Goal: Task Accomplishment & Management: Manage account settings

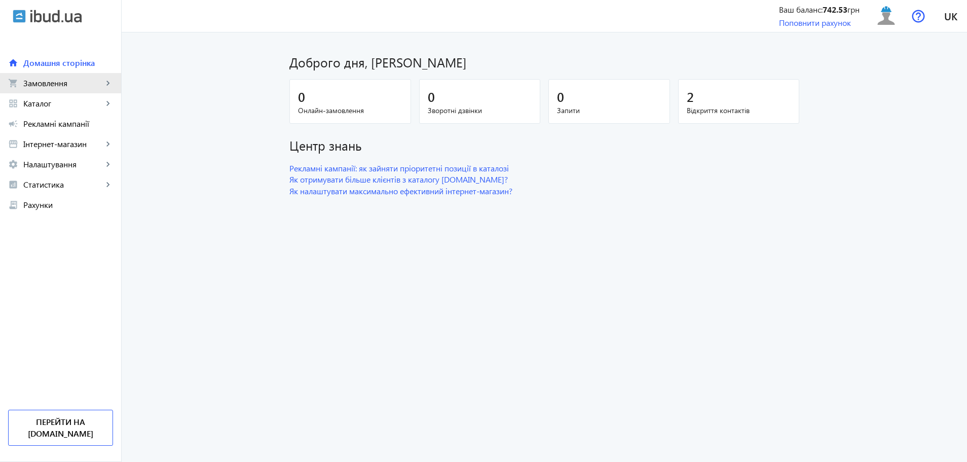
click at [101, 91] on link "shopping_cart Замовлення keyboard_arrow_right" at bounding box center [60, 83] width 121 height 20
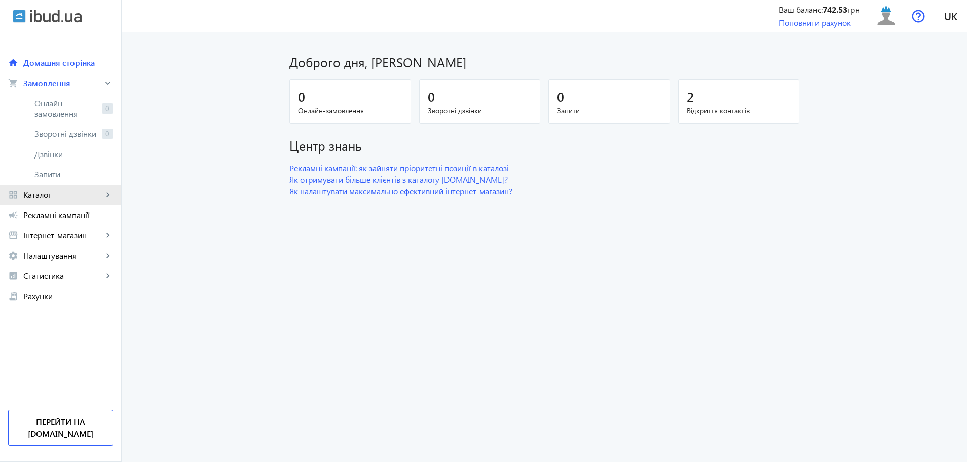
click at [61, 195] on span "Каталог" at bounding box center [63, 195] width 80 height 10
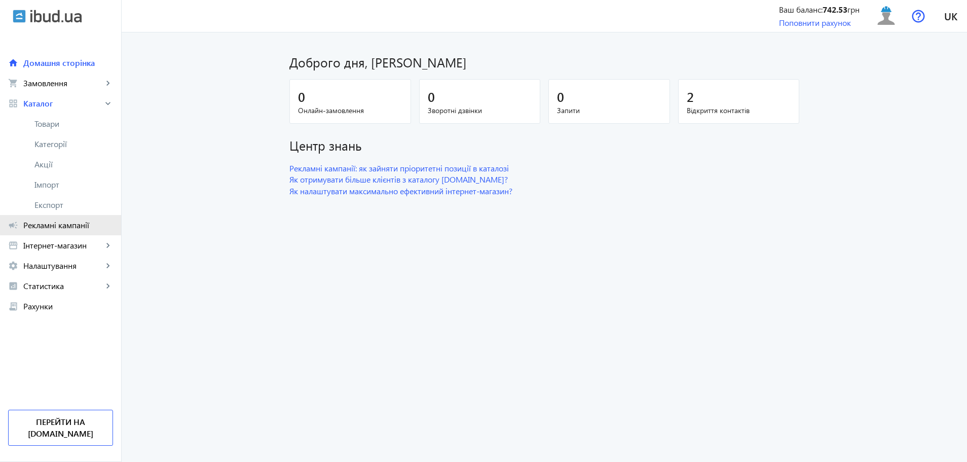
click at [71, 220] on span "Рекламні кампанії" at bounding box center [68, 225] width 90 height 10
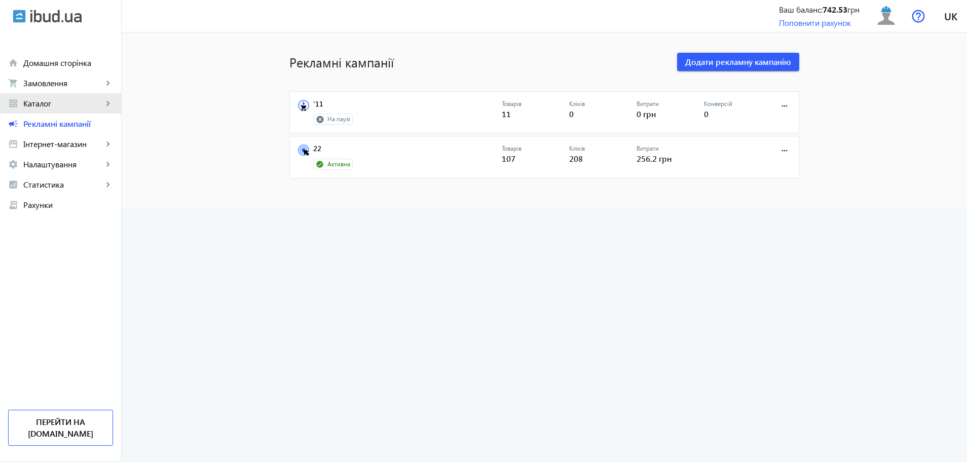
click at [77, 103] on span "Каталог" at bounding box center [63, 103] width 80 height 10
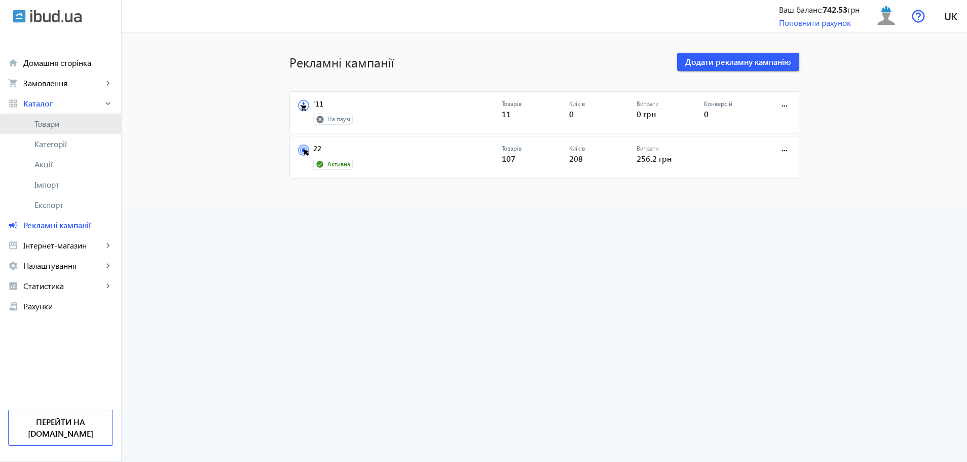
click at [77, 132] on link "Товари" at bounding box center [60, 124] width 121 height 20
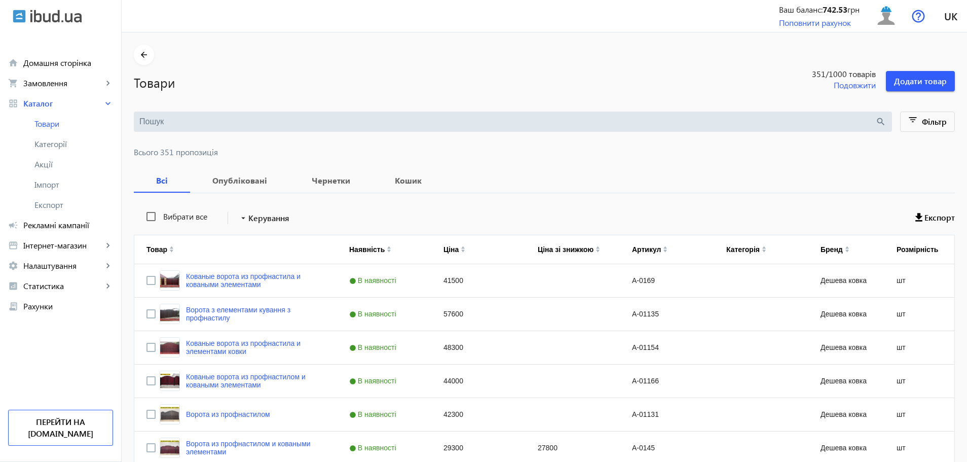
click at [657, 123] on input "search" at bounding box center [507, 121] width 736 height 11
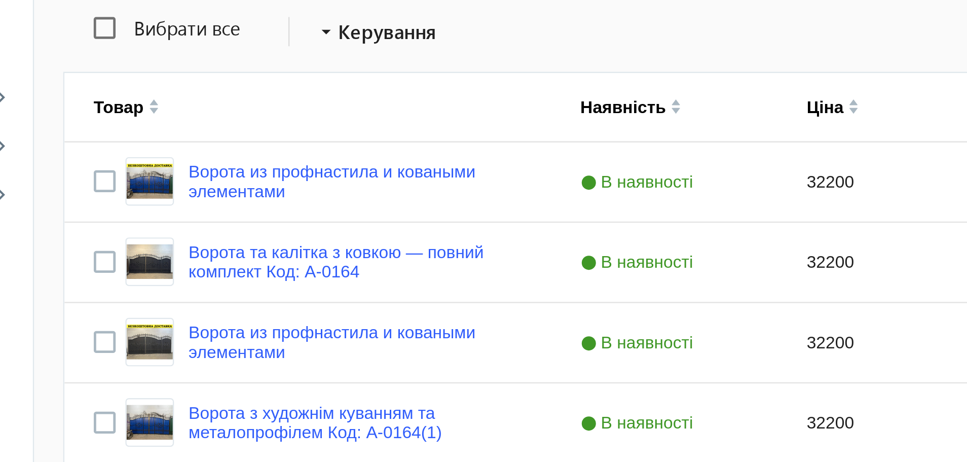
type input "а 0164"
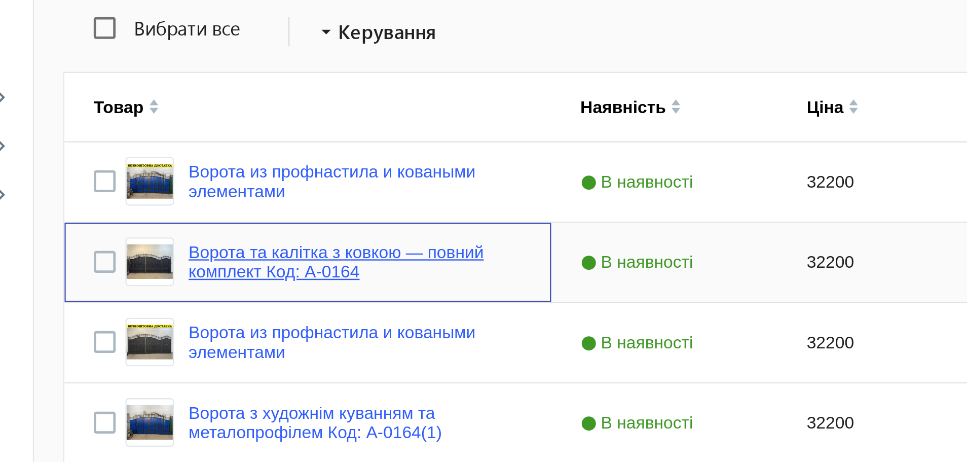
click at [195, 317] on link "Ворота та калітка з ковкою — повний комплект Код: А-0164" at bounding box center [255, 314] width 139 height 16
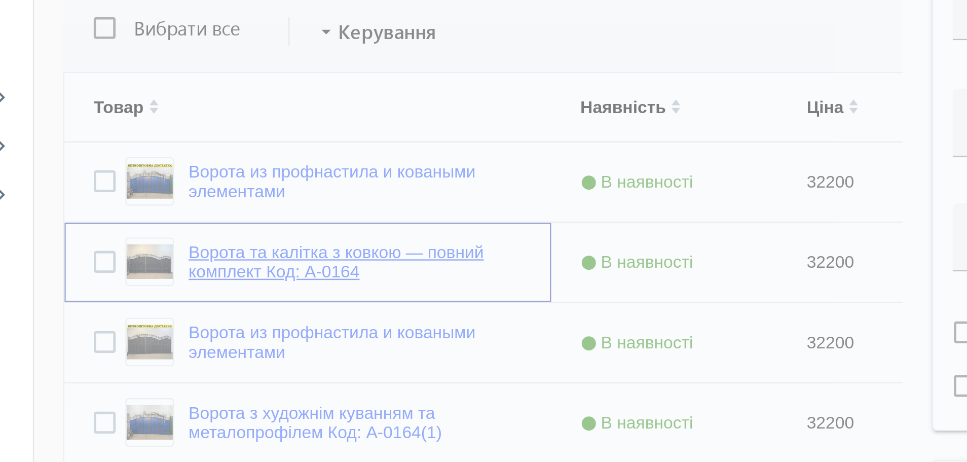
type input "Ворота та калітка з ковкою — повний комплект Код: А-0164"
type input "Ворота и калитка с ковкой — полный комплект Код: А-0164"
type input "А-0164"
type input "32200"
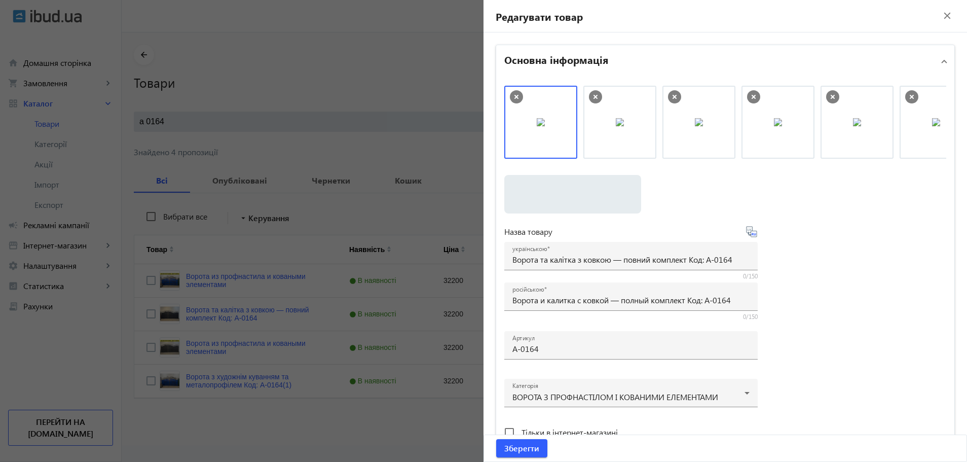
click at [403, 323] on div at bounding box center [483, 231] width 967 height 462
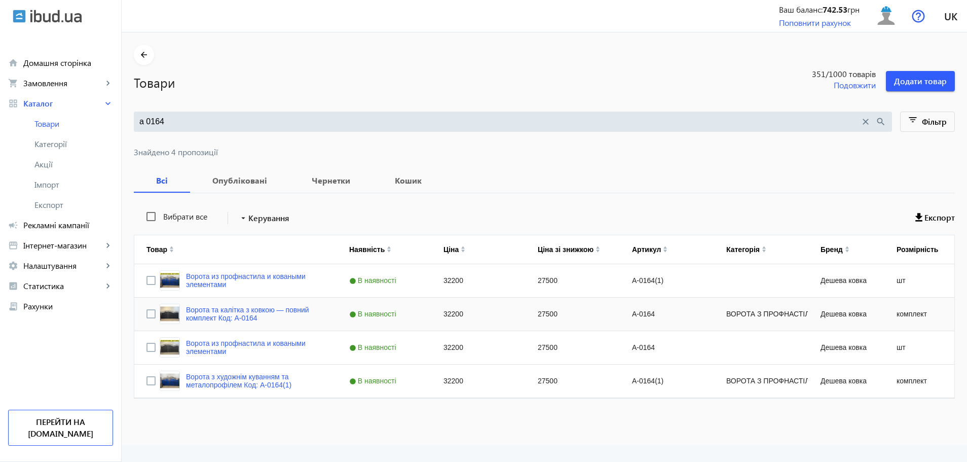
click at [714, 315] on div "ВОРОТА З ПРОФНАСТІЛОМ І КОВАНИМИ ЕЛЕМЕНТАМИ" at bounding box center [761, 314] width 94 height 33
click at [739, 355] on div "Press SPACE to select this row." at bounding box center [761, 347] width 94 height 33
drag, startPoint x: 739, startPoint y: 355, endPoint x: 750, endPoint y: 282, distance: 73.9
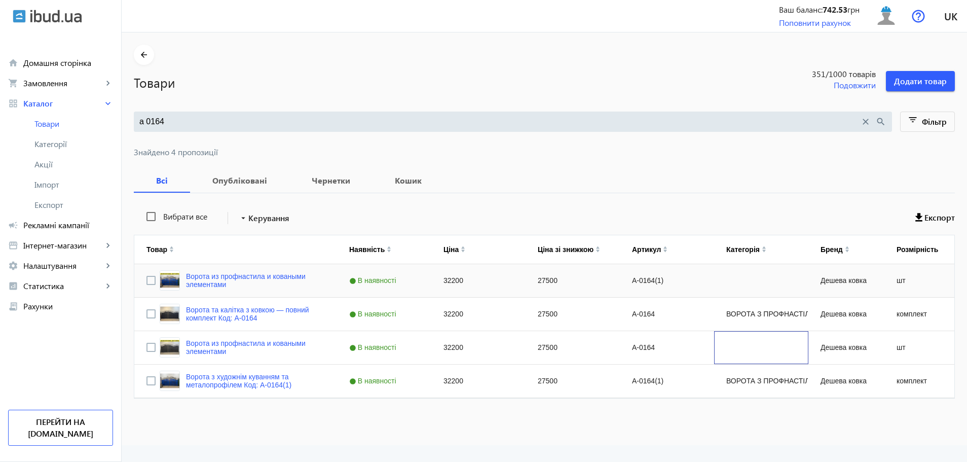
click at [750, 282] on div "Ворота из профнастила и коваными элементами В наявності 32200 27500 А-0164(1) Д…" at bounding box center [547, 331] width 826 height 134
click at [750, 282] on div "Press SPACE to select this row." at bounding box center [761, 280] width 94 height 33
click at [732, 322] on div "ВОРОТА З ПРОФНАСТІЛОМ І КОВАНИМИ ЕЛЕМЕНТАМИ" at bounding box center [761, 314] width 94 height 33
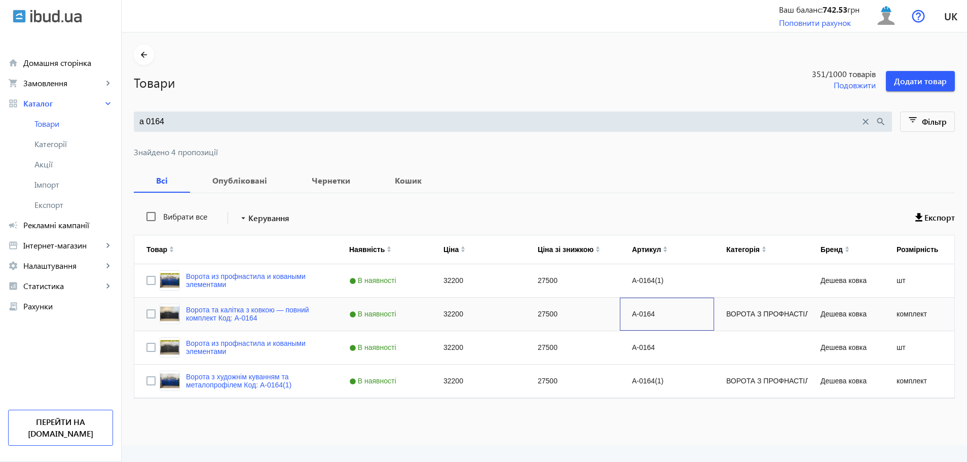
click at [696, 322] on div "А-0164" at bounding box center [667, 314] width 94 height 33
click at [248, 310] on link "Ворота та калітка з ковкою — повний комплект Код: А-0164" at bounding box center [255, 314] width 139 height 16
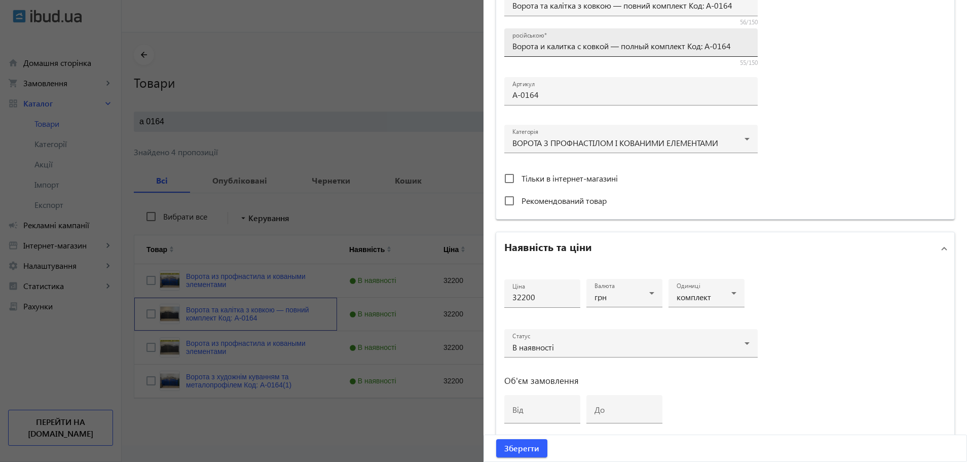
scroll to position [384, 0]
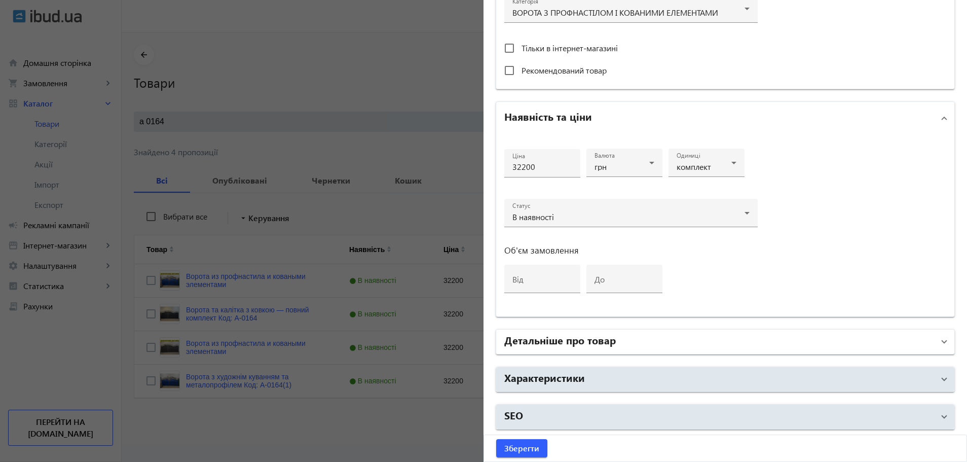
click at [610, 347] on mat-panel-title "Детальніше про товар" at bounding box center [719, 342] width 430 height 18
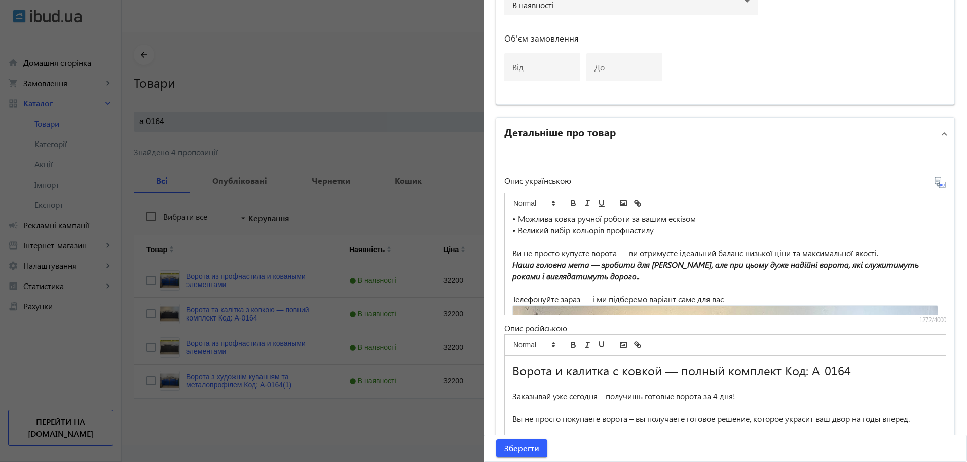
scroll to position [722, 0]
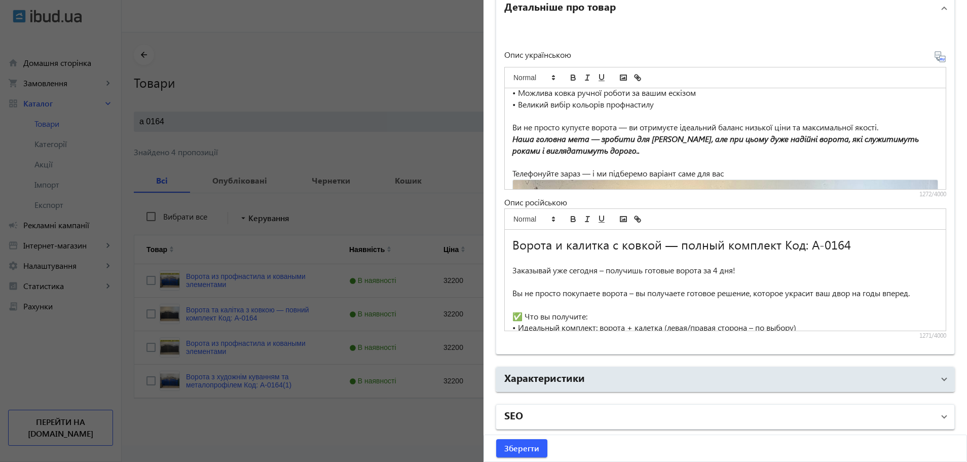
click at [622, 419] on mat-panel-title "SEO" at bounding box center [719, 417] width 430 height 18
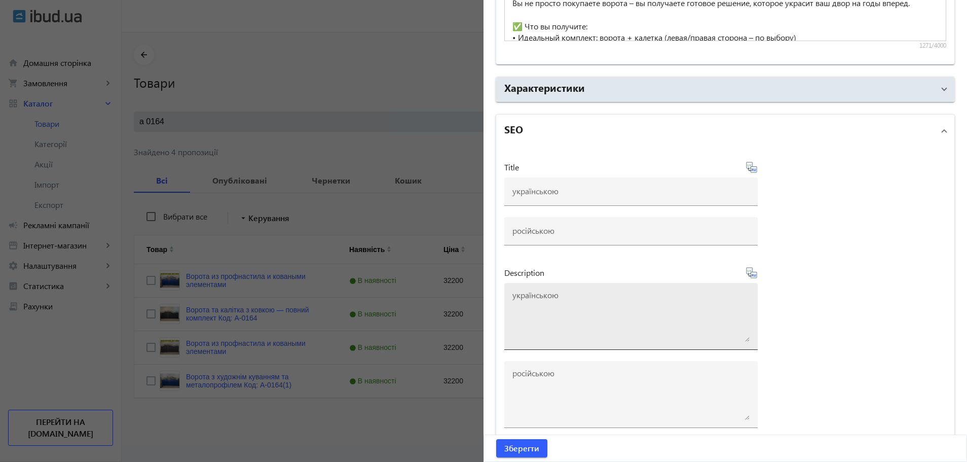
scroll to position [1128, 0]
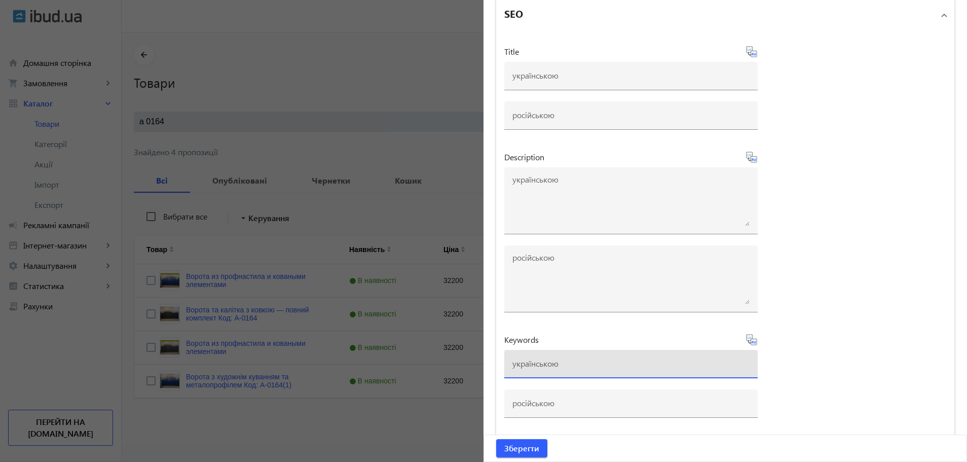
click at [595, 368] on input at bounding box center [631, 363] width 237 height 11
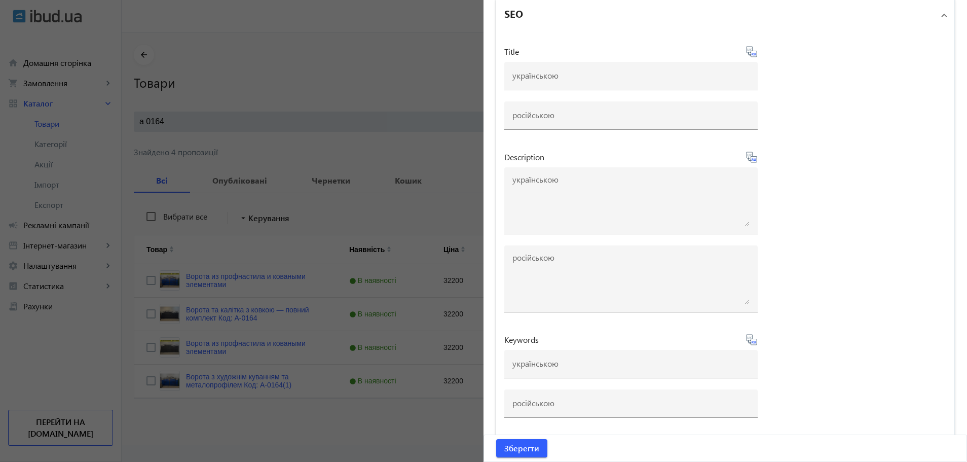
click at [784, 321] on div "Title Description Keywords" at bounding box center [725, 236] width 458 height 410
click at [399, 85] on div at bounding box center [483, 231] width 967 height 462
